Goal: Task Accomplishment & Management: Complete application form

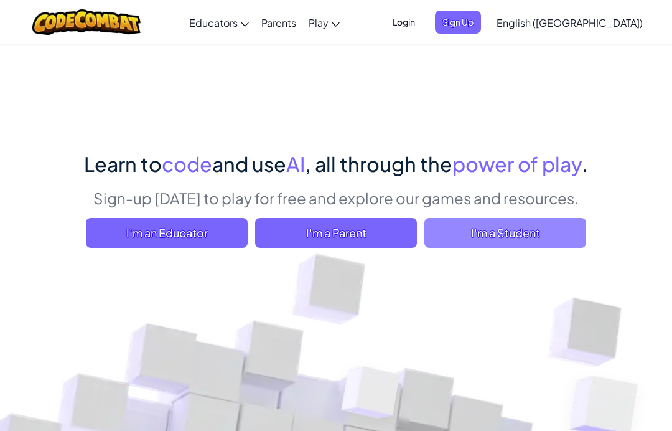
click at [508, 228] on span "I'm a Student" at bounding box center [505, 233] width 162 height 30
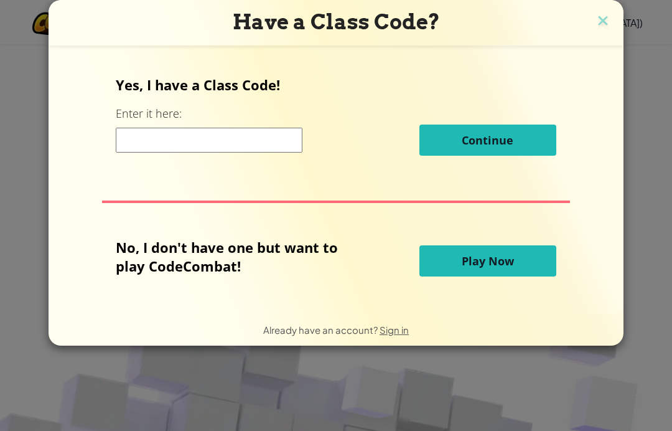
click at [499, 267] on span "Play Now" at bounding box center [488, 260] width 52 height 15
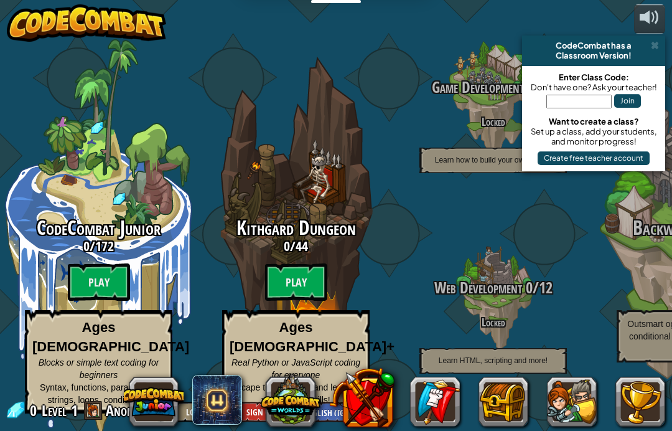
click at [517, 269] on div at bounding box center [493, 298] width 99 height 197
